Goal: Information Seeking & Learning: Learn about a topic

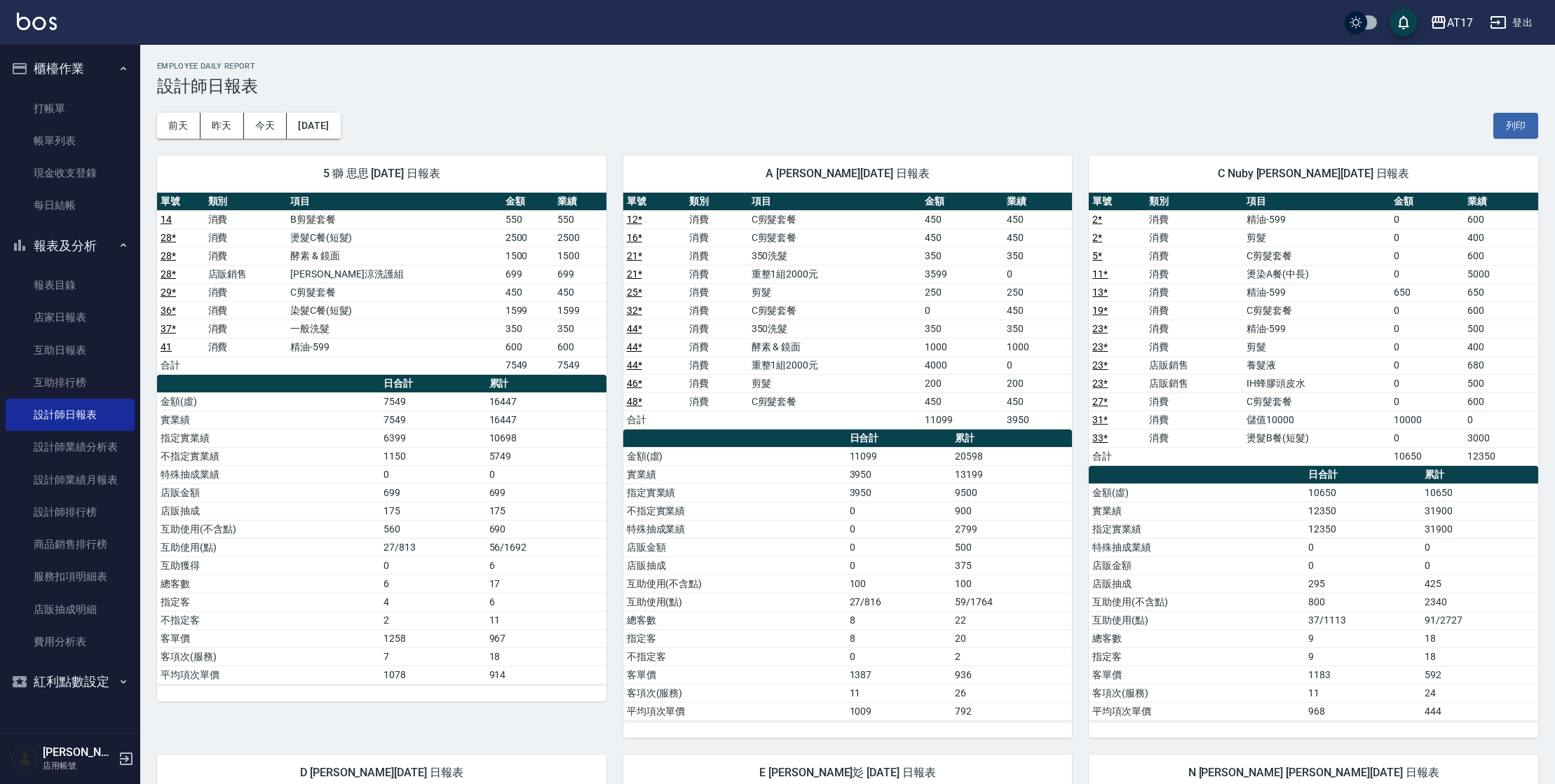
scroll to position [1052, 0]
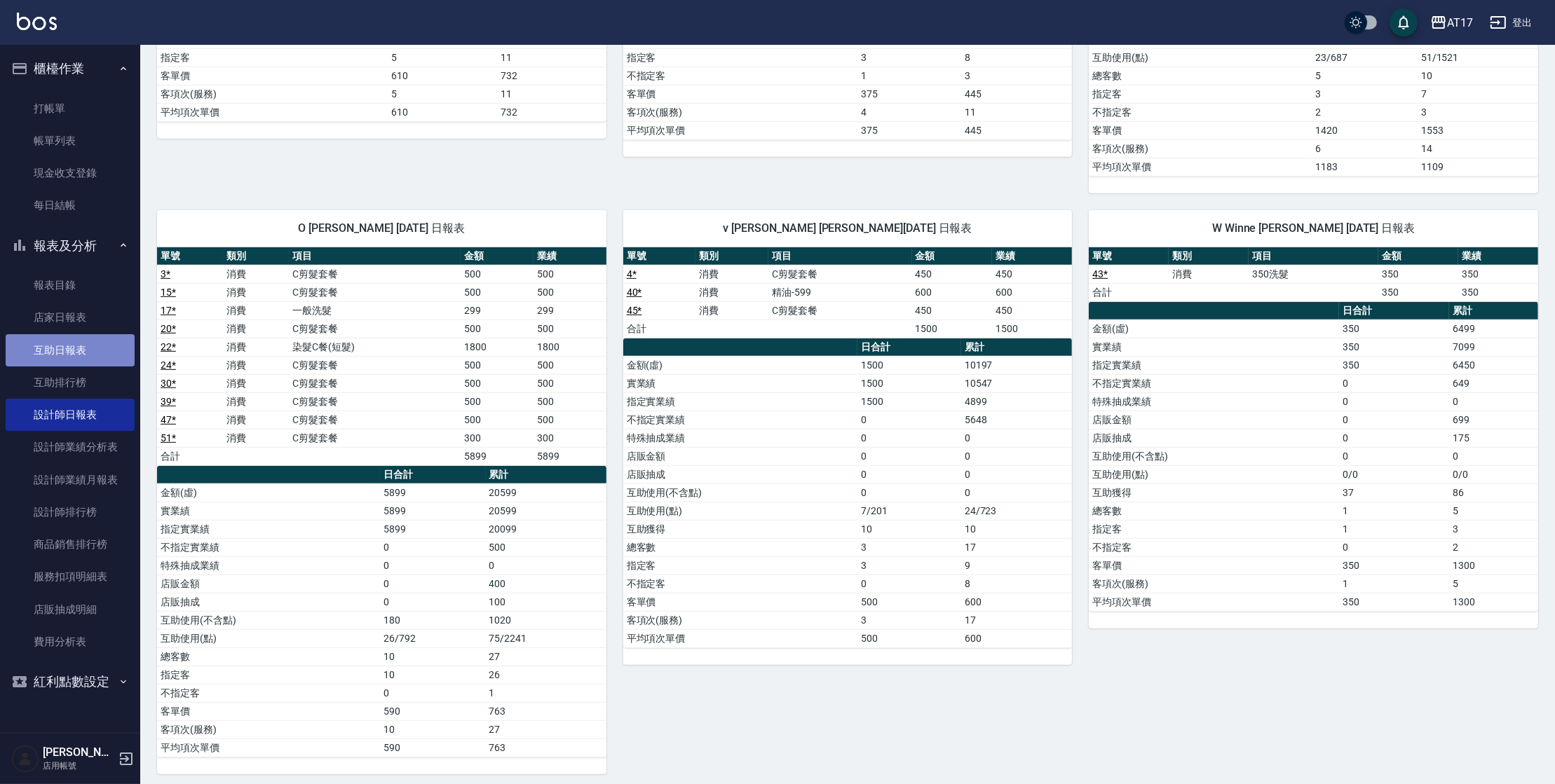
click at [73, 365] on link "互助日報表" at bounding box center [70, 350] width 129 height 32
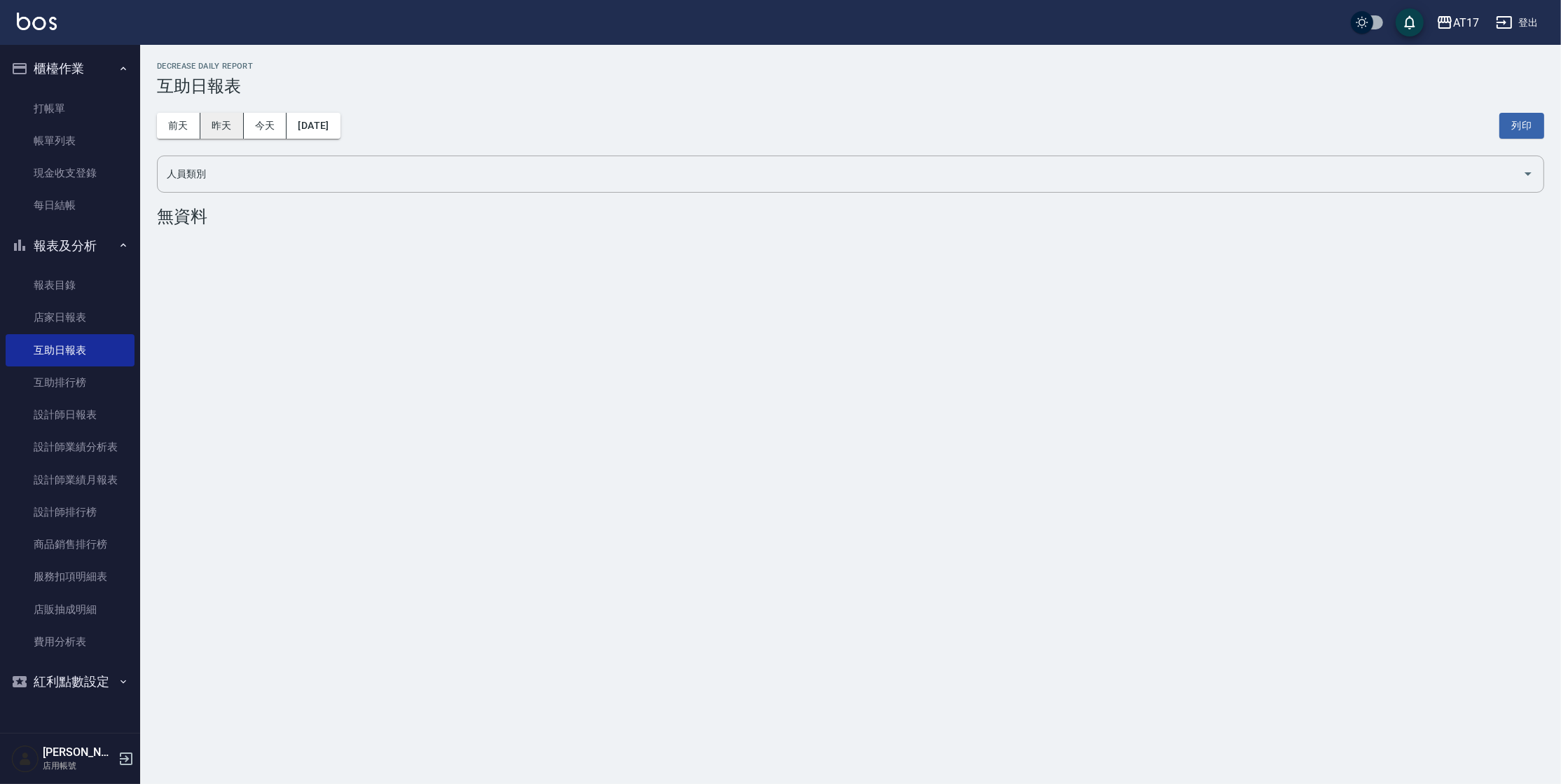
click at [223, 126] on button "昨天" at bounding box center [222, 126] width 43 height 26
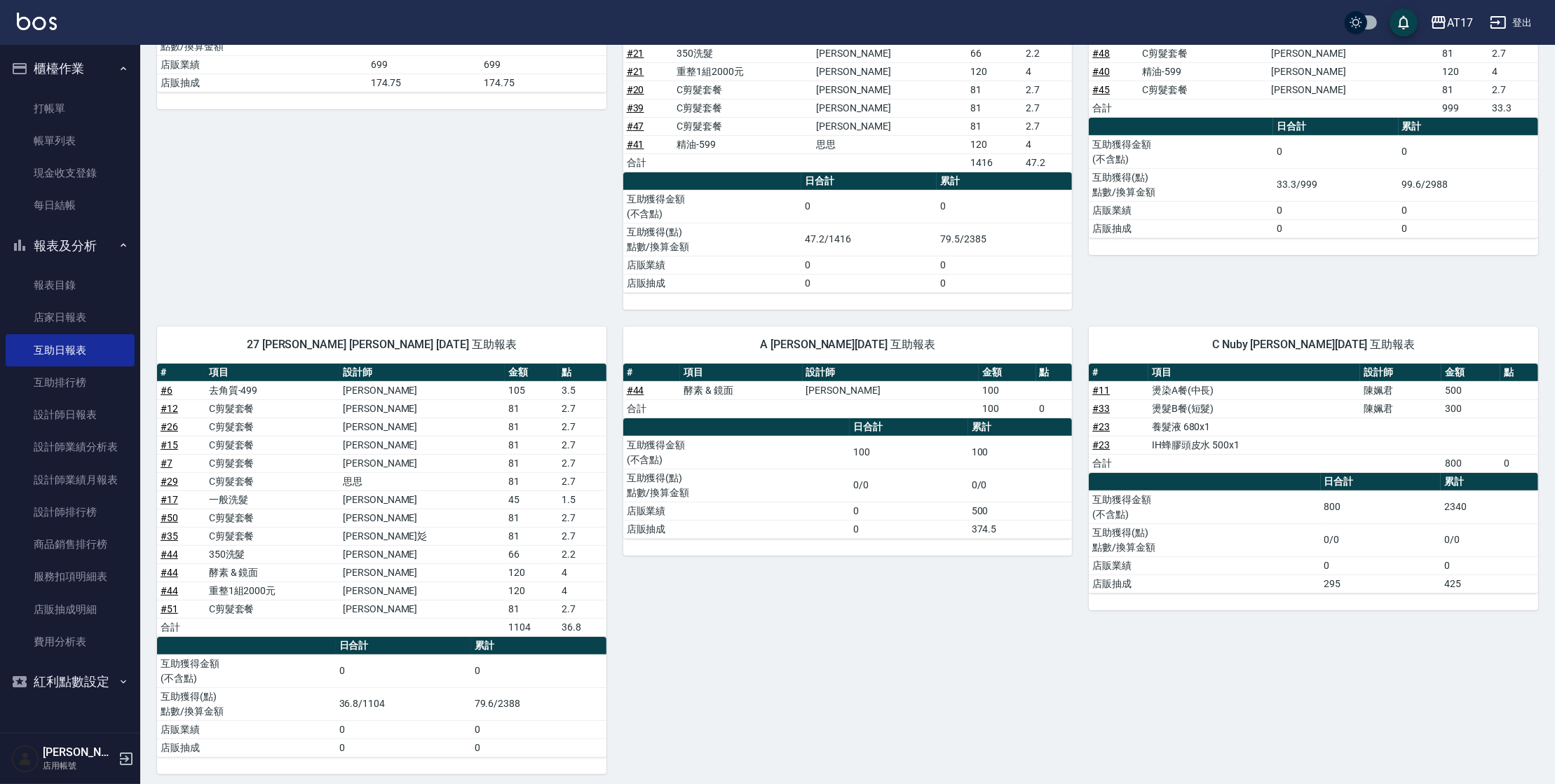
scroll to position [382, 0]
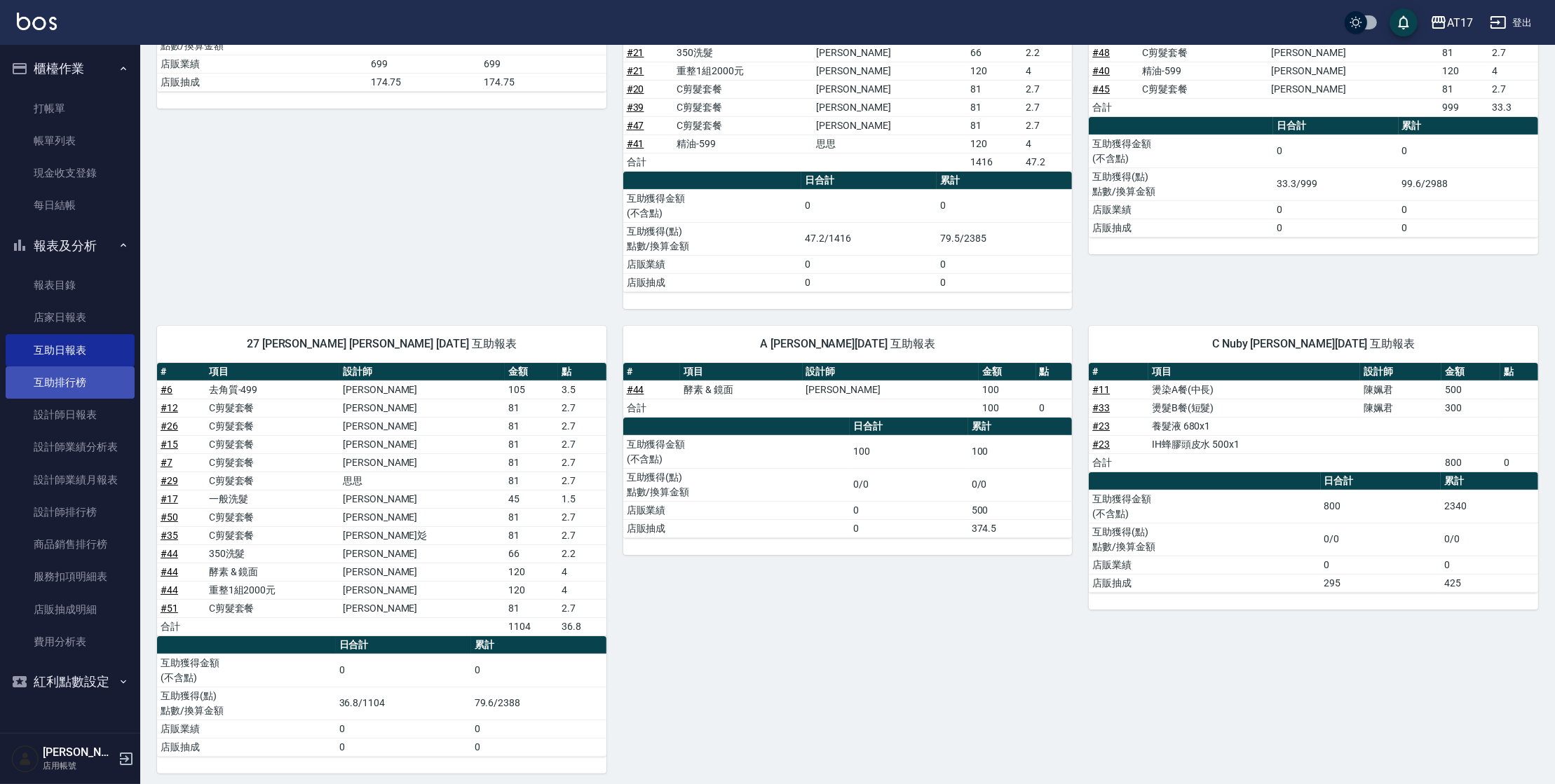
click at [112, 383] on link "互助排行榜" at bounding box center [70, 382] width 129 height 32
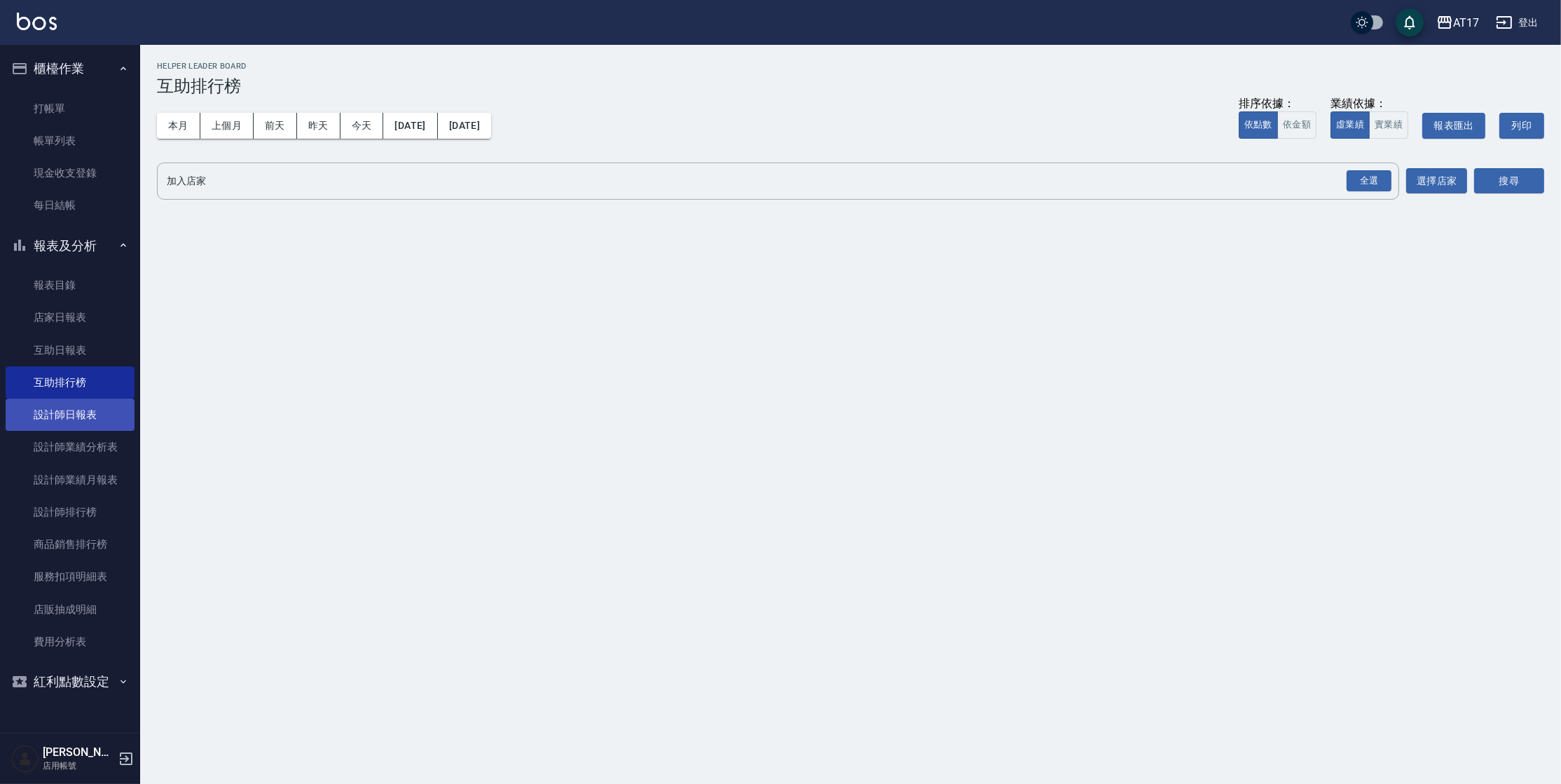
click at [108, 411] on link "設計師日報表" at bounding box center [70, 415] width 129 height 32
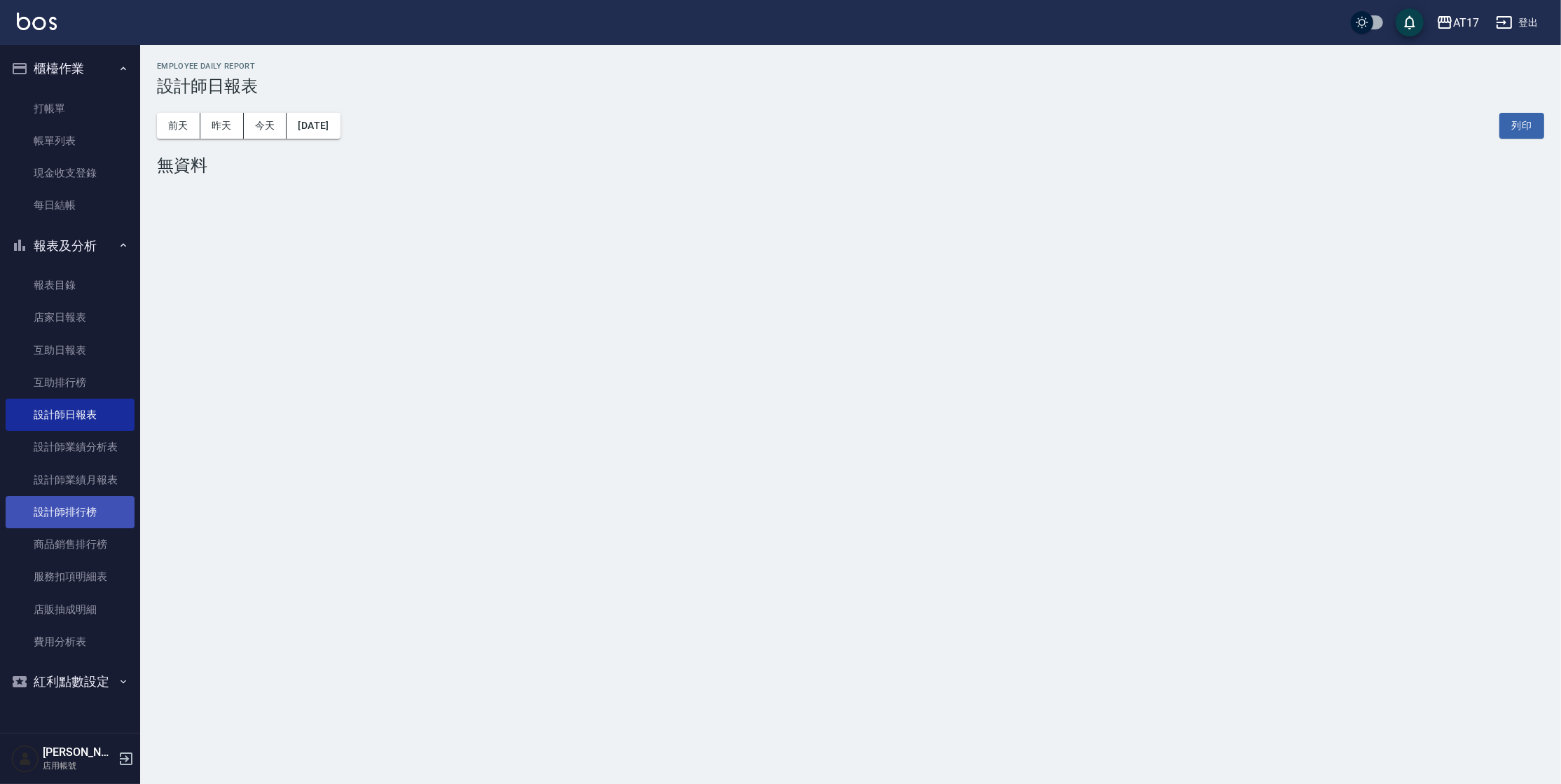
click at [108, 521] on link "設計師排行榜" at bounding box center [70, 511] width 129 height 32
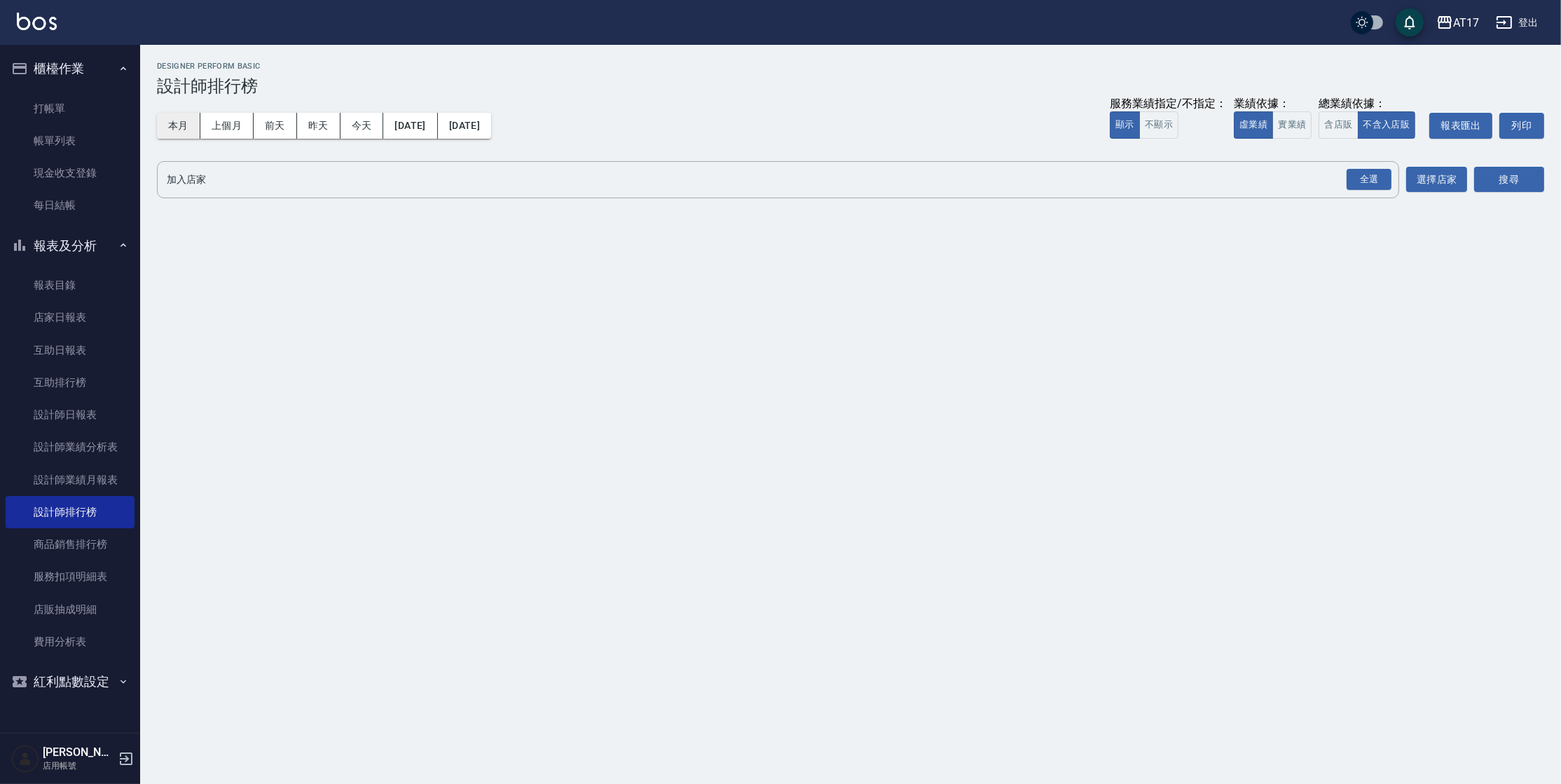
click at [197, 136] on button "本月" at bounding box center [179, 126] width 43 height 26
click at [1296, 133] on button "實業績" at bounding box center [1292, 125] width 39 height 27
click at [1382, 184] on div "全選" at bounding box center [1368, 179] width 45 height 22
click at [1481, 184] on button "搜尋" at bounding box center [1509, 180] width 70 height 26
